Goal: Task Accomplishment & Management: Use online tool/utility

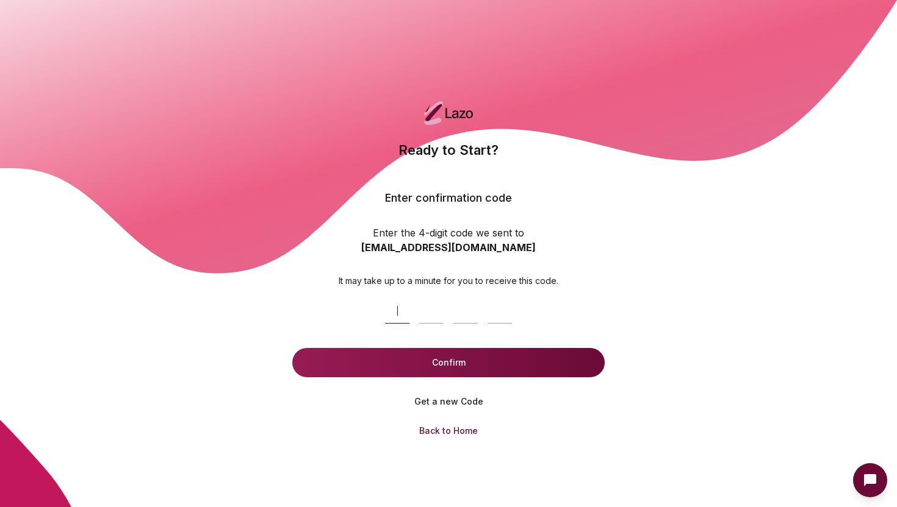
click at [471, 308] on input at bounding box center [460, 309] width 161 height 39
type input "****"
click at [456, 385] on div "Ready to Start? Enter confirmation code Enter the 4-digit code we sent to [EMAI…" at bounding box center [448, 293] width 312 height 306
click at [465, 368] on button "Confirm" at bounding box center [448, 362] width 312 height 29
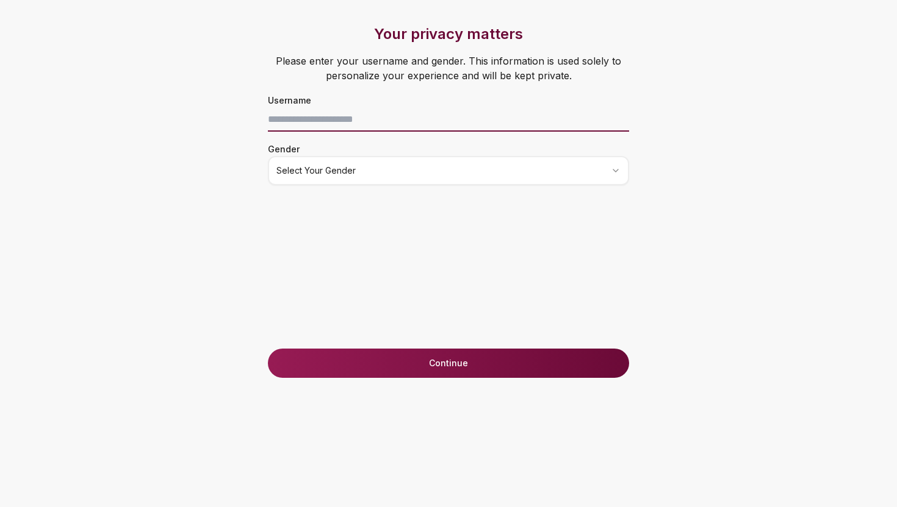
click at [560, 112] on input at bounding box center [448, 119] width 361 height 24
type input "****"
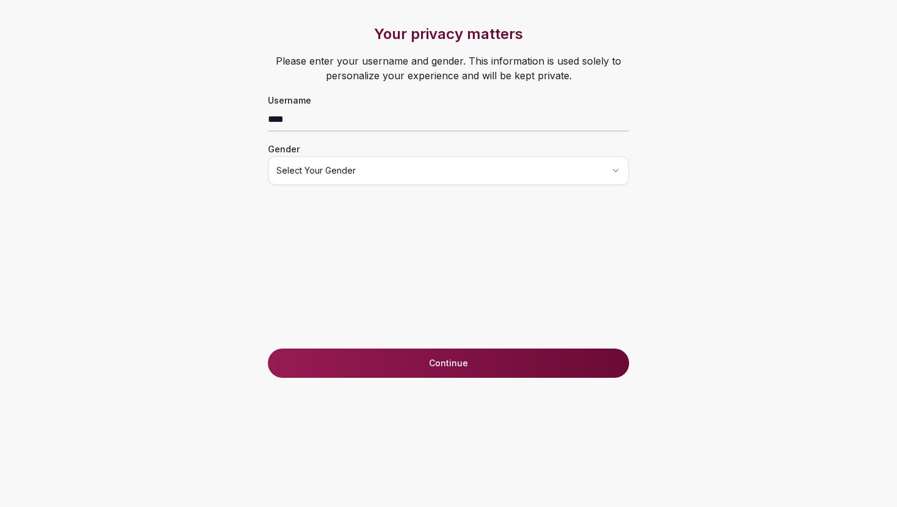
click at [499, 188] on div "Your privacy matters Please enter your username and gender. This information is…" at bounding box center [448, 186] width 410 height 324
click at [501, 178] on html "Your privacy matters Please enter your username and gender. This information is…" at bounding box center [448, 253] width 897 height 507
click at [446, 343] on div "Your privacy matters Please enter your username and gender. This information is…" at bounding box center [448, 186] width 410 height 324
click at [446, 352] on button "Continue" at bounding box center [448, 363] width 361 height 29
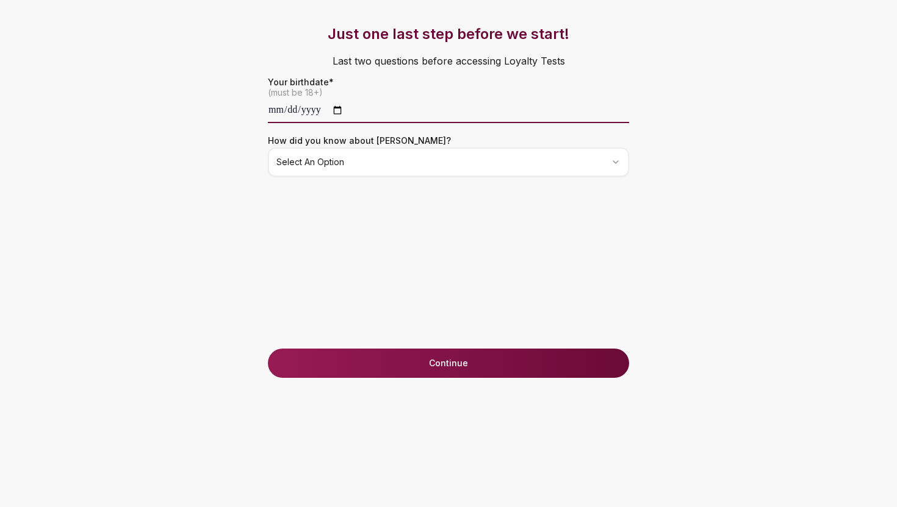
click at [301, 113] on input "date" at bounding box center [448, 111] width 361 height 24
click at [270, 106] on input "date" at bounding box center [448, 111] width 361 height 24
type input "**********"
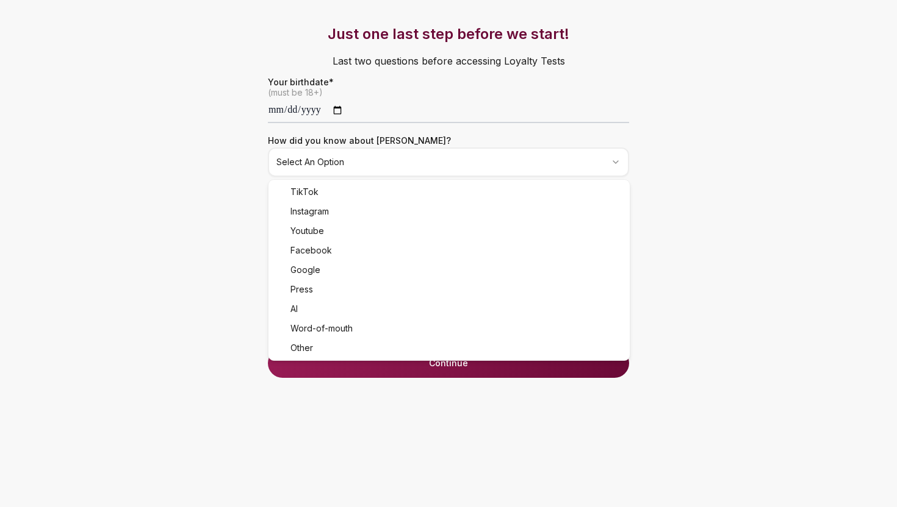
click at [317, 173] on html "**********" at bounding box center [448, 253] width 897 height 507
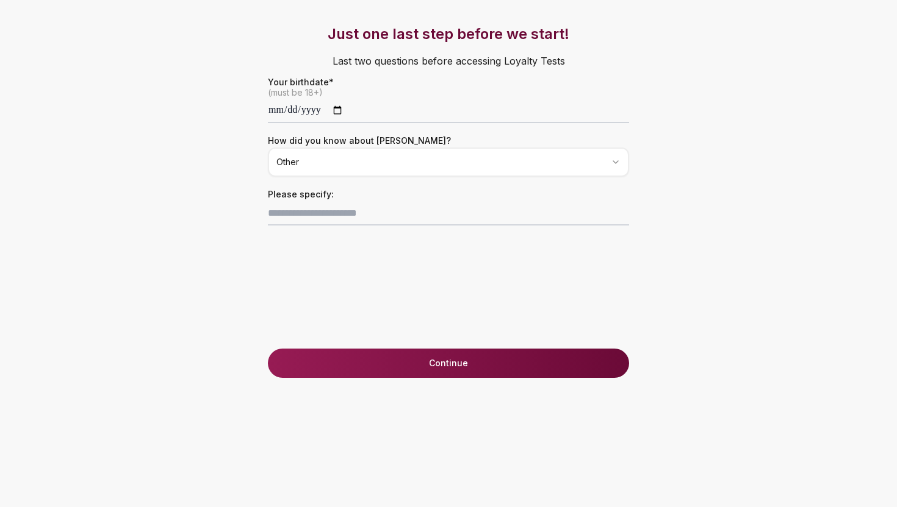
click at [328, 376] on button "Continue" at bounding box center [448, 363] width 361 height 29
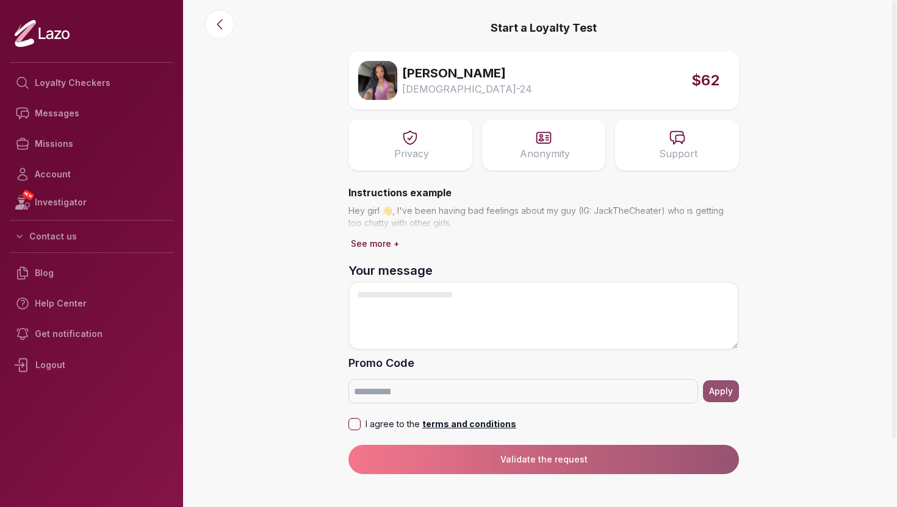
click at [398, 215] on span at bounding box center [543, 211] width 390 height 49
click at [220, 19] on icon at bounding box center [219, 24] width 15 height 15
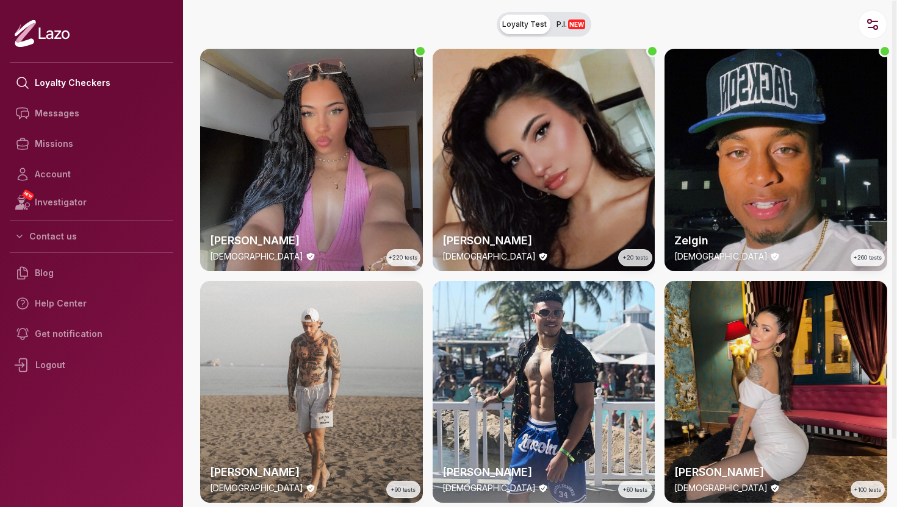
click at [482, 200] on div "Susanna 28 y/o +20 tests" at bounding box center [543, 160] width 223 height 223
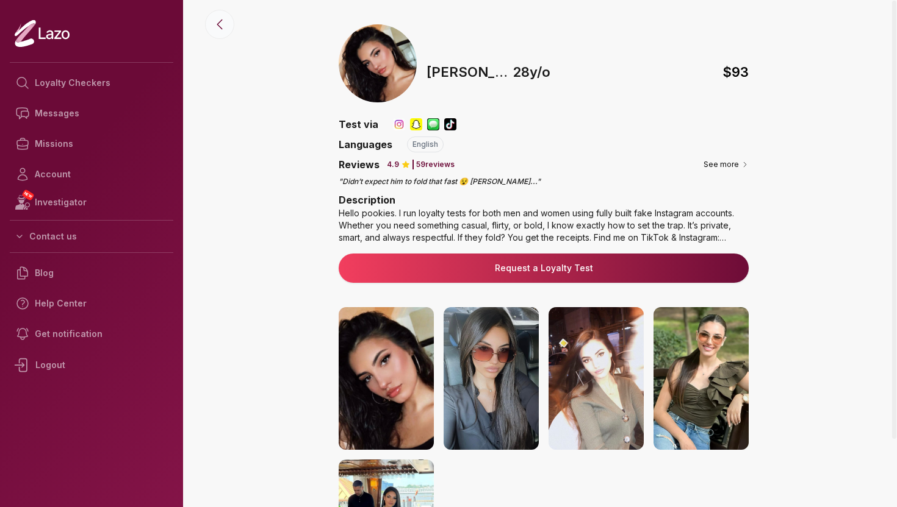
click at [224, 20] on icon at bounding box center [219, 24] width 15 height 15
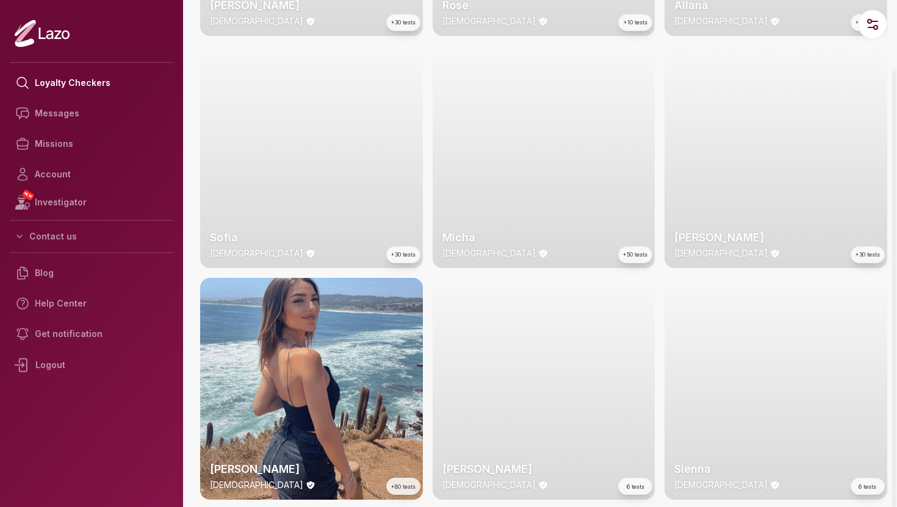
scroll to position [1394, 0]
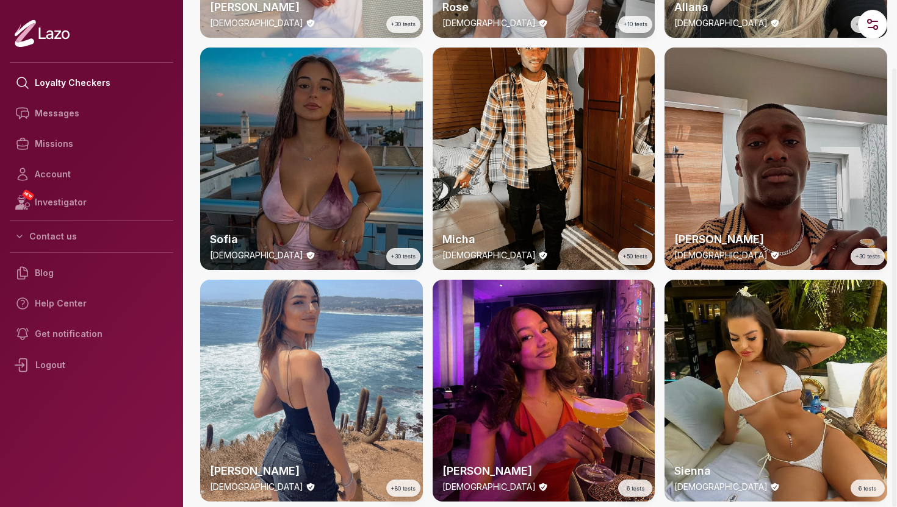
click at [376, 176] on div "Sofia 20 y/o +30 tests" at bounding box center [311, 159] width 223 height 223
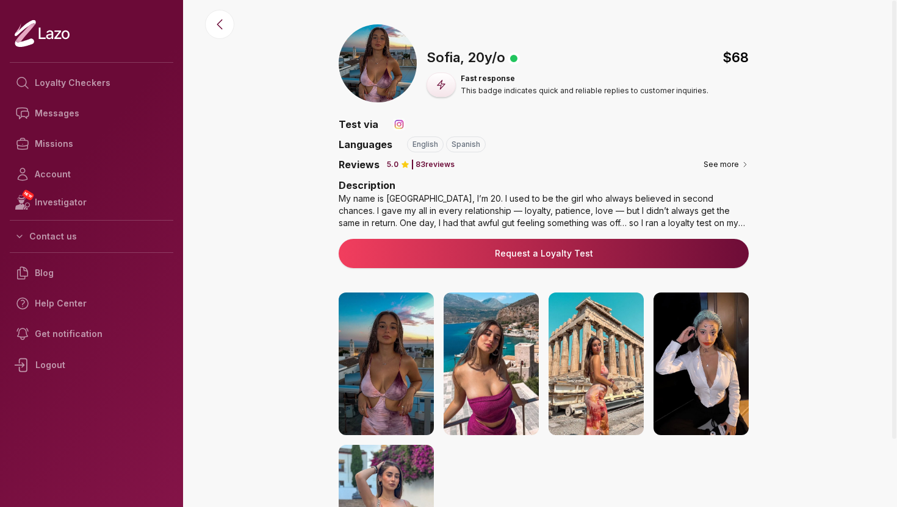
click at [482, 260] on button "Request a Loyalty Test" at bounding box center [544, 253] width 410 height 29
click at [507, 248] on link "Request a Loyalty Test" at bounding box center [543, 254] width 390 height 12
